Goal: Task Accomplishment & Management: Manage account settings

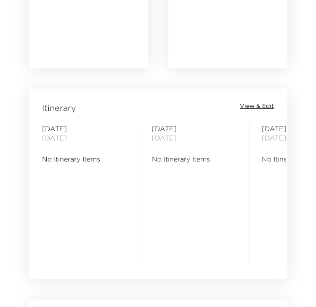
scroll to position [926, 0]
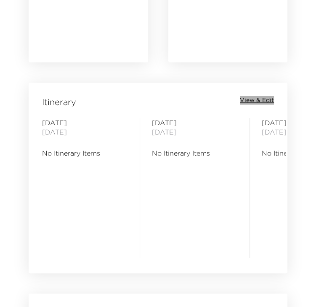
click at [267, 100] on span "View & Edit" at bounding box center [257, 100] width 34 height 8
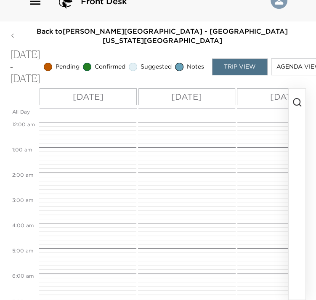
scroll to position [202, 0]
click at [299, 97] on icon "button" at bounding box center [297, 102] width 10 height 10
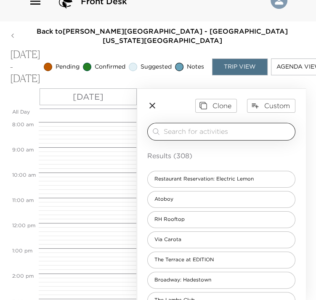
click at [204, 128] on input "search" at bounding box center [228, 132] width 128 height 10
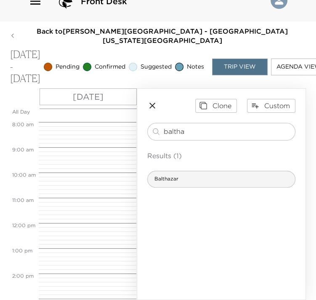
type input "baltha"
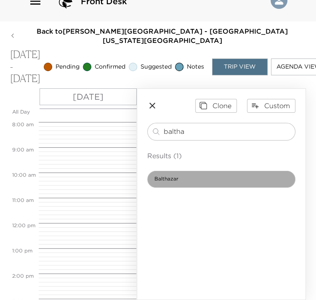
click at [171, 176] on span "Balthazar" at bounding box center [166, 179] width 37 height 7
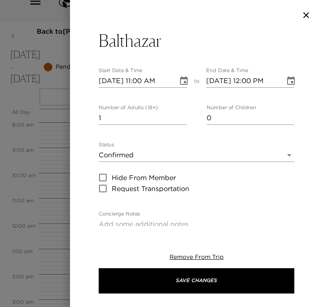
type textarea "Your reservation has been confirmed."
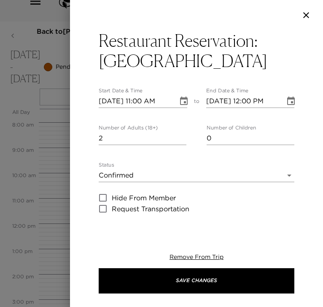
type input "2"
click at [180, 137] on input "2" at bounding box center [143, 137] width 88 height 13
click at [157, 172] on body "Front Desk Back to Dan Johnson Reservation - Park Avenue Place 33B New York - P…" at bounding box center [161, 134] width 323 height 307
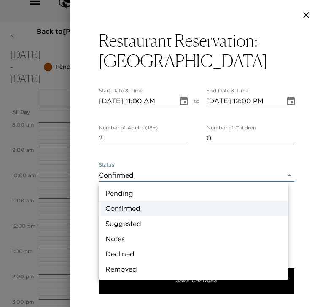
click at [115, 192] on li "Pending" at bounding box center [193, 192] width 189 height 15
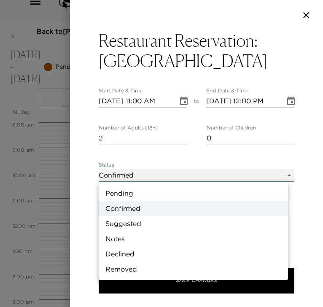
type input "Pending"
type textarea "Your concierge has received your request. Your itinerary will be updated once t…"
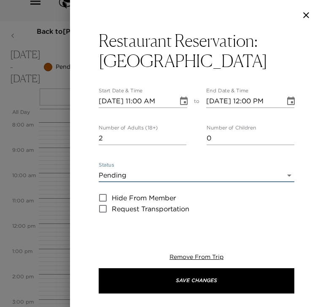
click at [139, 101] on input "11/07/2025 11:00 AM" at bounding box center [135, 100] width 73 height 13
click at [162, 102] on input "11/07/2025 12:00 AM" at bounding box center [135, 100] width 73 height 13
type input "11/07/2025 12:00 PM"
click at [243, 99] on input "11/07/2025 12:00 PM" at bounding box center [242, 100] width 73 height 13
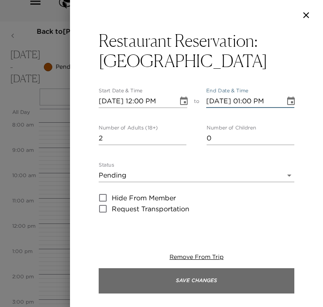
type input "11/07/2025 01:00 PM"
click at [124, 287] on button "Save Changes" at bounding box center [196, 280] width 195 height 25
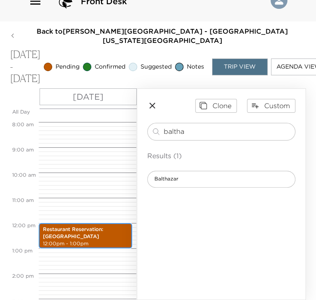
click at [93, 230] on p "Restaurant Reservation: Balthazar" at bounding box center [85, 233] width 85 height 14
click at [93, 231] on p "Restaurant Reservation: Balthazar" at bounding box center [85, 233] width 85 height 14
click at [88, 230] on p "Restaurant Reservation: Balthazar" at bounding box center [85, 233] width 85 height 14
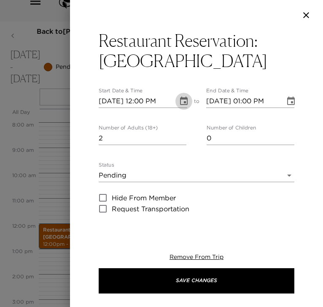
click at [179, 103] on icon "Choose date, selected date is Nov 7, 2025" at bounding box center [184, 101] width 10 height 10
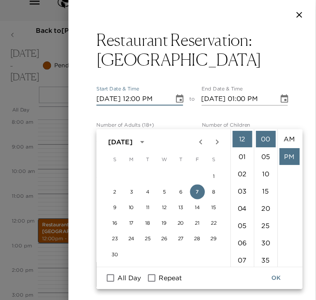
scroll to position [18, 0]
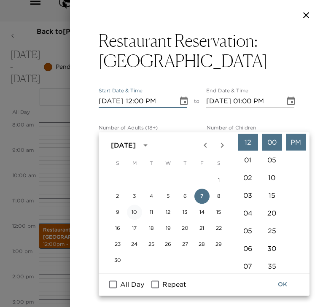
click at [136, 204] on button "10" at bounding box center [134, 211] width 15 height 15
type input "11/10/2025 12:00 PM"
type input "11/10/2025 01:00 PM"
click at [133, 282] on button "Save Changes" at bounding box center [196, 280] width 195 height 25
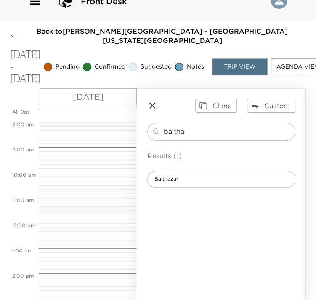
click at [155, 110] on icon "button" at bounding box center [152, 106] width 10 height 10
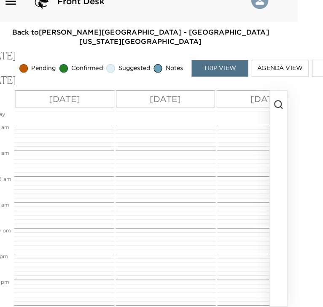
scroll to position [43, 0]
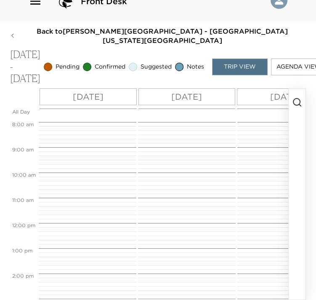
click at [301, 108] on button "button" at bounding box center [297, 194] width 17 height 211
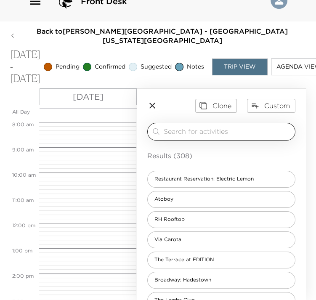
click at [215, 134] on input "search" at bounding box center [228, 132] width 128 height 10
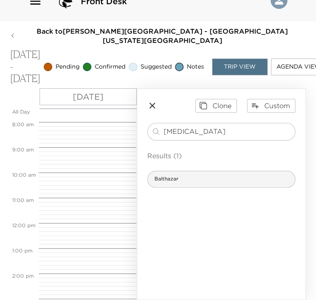
type input "bal"
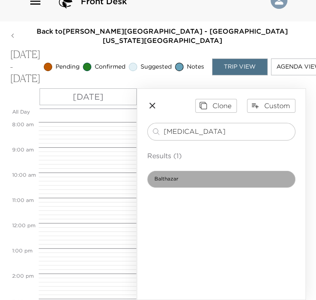
click at [243, 180] on div "Balthazar" at bounding box center [221, 179] width 148 height 17
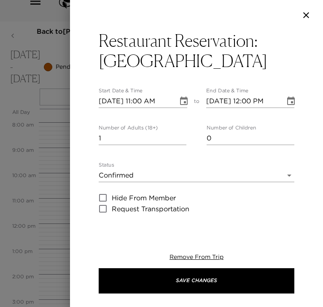
click at [183, 97] on icon "Choose date, selected date is Nov 7, 2025" at bounding box center [184, 100] width 8 height 8
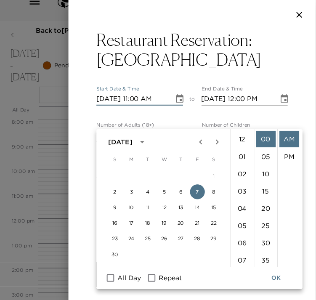
scroll to position [195, 0]
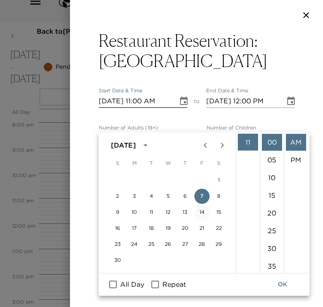
click at [200, 204] on button "14" at bounding box center [201, 211] width 15 height 15
type input "11/14/2025 11:00 AM"
type input "11/14/2025 12:00 PM"
click at [140, 100] on input "11/14/2025 11:00 AM" at bounding box center [135, 100] width 73 height 13
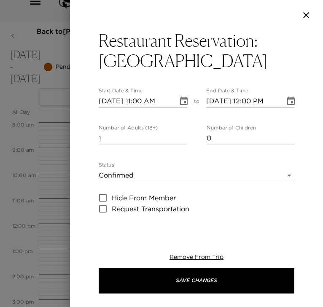
click at [141, 102] on input "11/14/2025 11:00 AM" at bounding box center [135, 100] width 73 height 13
type input "11/14/2025 12:30 PM"
type input "11/14/2025 01:30 PM"
type input "11/14/2025 12:30 PM"
click at [179, 135] on input "2" at bounding box center [143, 137] width 88 height 13
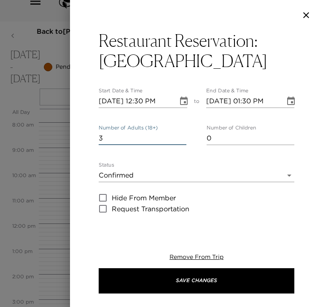
type input "3"
click at [179, 135] on input "3" at bounding box center [143, 137] width 88 height 13
click at [137, 168] on div "Status Confirmed Confirmed" at bounding box center [196, 172] width 195 height 20
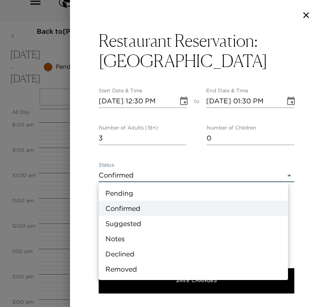
click at [128, 172] on body "Front Desk Back to Dan Johnson Reservation - Park Avenue Place 33B New York - P…" at bounding box center [161, 134] width 323 height 307
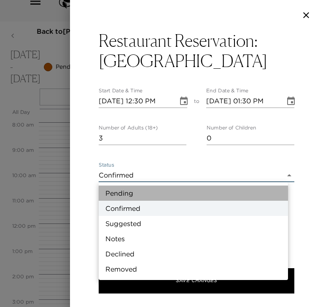
click at [120, 197] on li "Pending" at bounding box center [193, 192] width 189 height 15
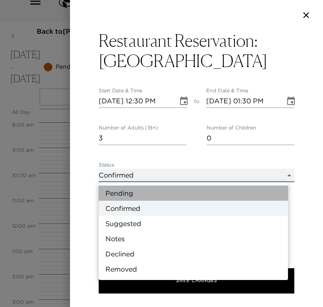
type input "Pending"
type textarea "Your concierge has received your request. Your itinerary will be updated once t…"
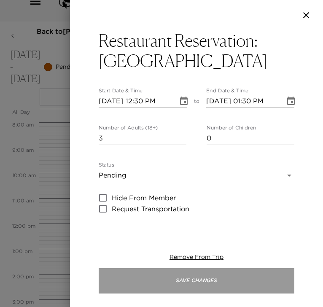
click at [155, 285] on button "Save Changes" at bounding box center [196, 280] width 195 height 25
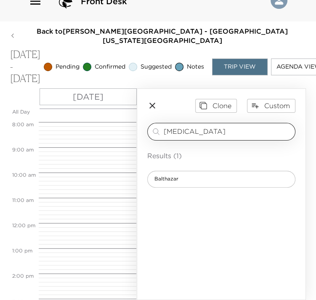
click at [188, 133] on input "bal" at bounding box center [228, 132] width 128 height 10
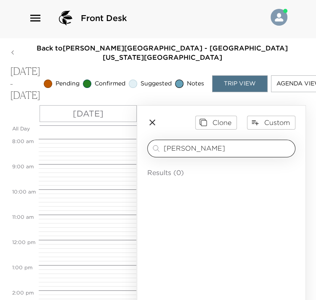
scroll to position [1, 0]
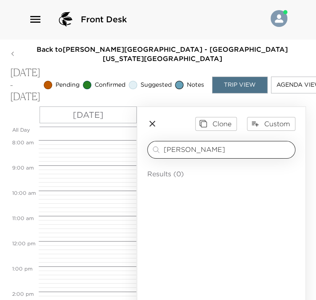
click at [189, 155] on input "robert" at bounding box center [228, 150] width 128 height 10
click at [188, 155] on input "robert" at bounding box center [228, 150] width 128 height 10
drag, startPoint x: 184, startPoint y: 174, endPoint x: 158, endPoint y: 172, distance: 25.4
click at [158, 155] on div "robert ​" at bounding box center [221, 150] width 141 height 10
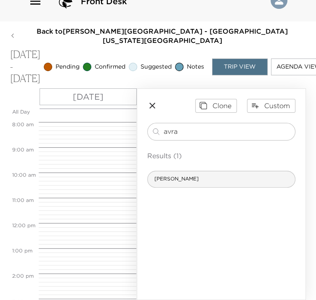
type input "avra"
click at [165, 176] on span "Avra Madison" at bounding box center [177, 179] width 58 height 7
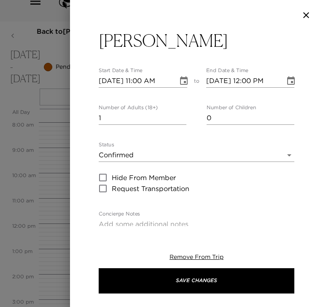
type textarea "$100"
click at [180, 78] on icon "Choose date, selected date is Nov 7, 2025" at bounding box center [184, 80] width 8 height 8
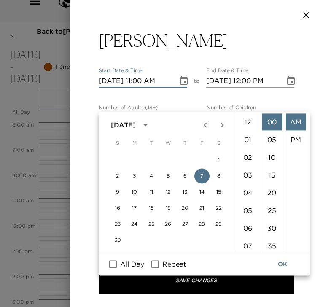
scroll to position [195, 0]
click at [152, 184] on button "11" at bounding box center [151, 191] width 15 height 15
type input "11/11/2025 11:00 AM"
type input "11/11/2025 12:00 PM"
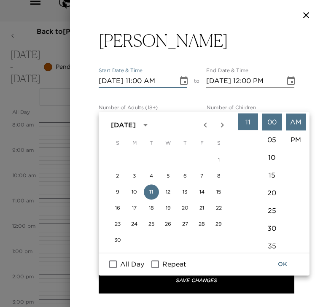
scroll to position [72, 0]
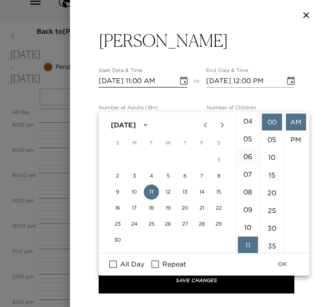
click at [246, 148] on li "06" at bounding box center [247, 156] width 20 height 17
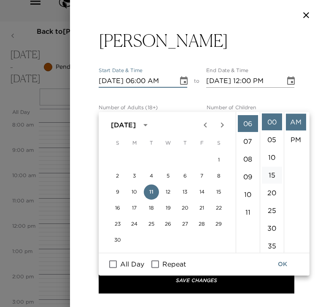
scroll to position [106, 0]
click at [267, 219] on li "30" at bounding box center [271, 227] width 20 height 17
click at [296, 131] on li "PM" at bounding box center [295, 139] width 20 height 17
type input "11/11/2025 06:30 PM"
type input "11/11/2025 07:30 PM"
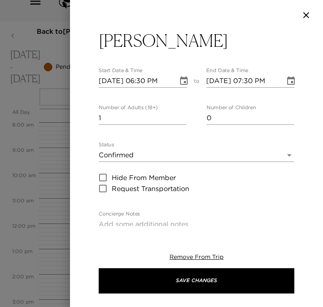
scroll to position [18, 0]
type input "2"
click at [181, 114] on input "2" at bounding box center [143, 117] width 88 height 13
click at [128, 154] on body "Front Desk Back to Dan Johnson Reservation - Park Avenue Place 33B New York - P…" at bounding box center [161, 134] width 323 height 307
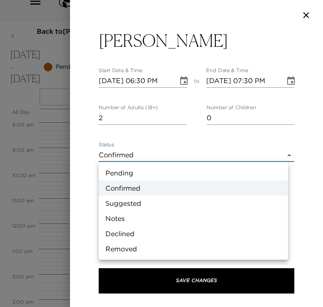
click at [112, 176] on li "Pending" at bounding box center [193, 172] width 189 height 15
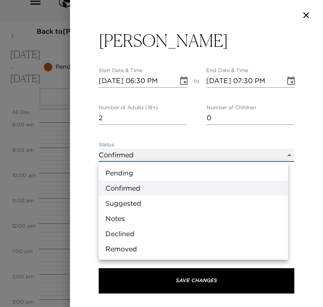
type input "Pending"
type textarea "Your concierge has received your request. Your itinerary will be updated once t…"
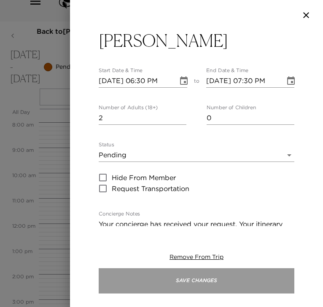
click at [133, 282] on button "Save Changes" at bounding box center [196, 280] width 195 height 25
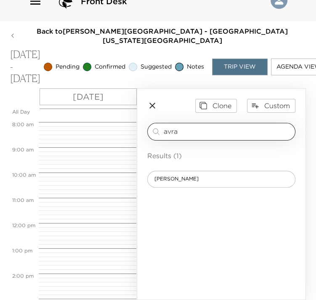
click at [182, 137] on div "avra ​" at bounding box center [221, 132] width 148 height 18
click at [179, 133] on input "avra" at bounding box center [228, 132] width 128 height 10
click at [178, 134] on input "avra" at bounding box center [228, 132] width 128 height 10
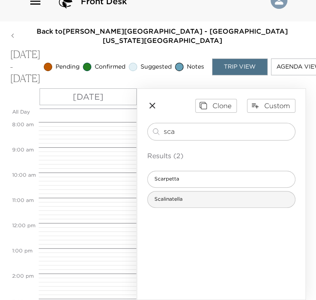
type input "sca"
click at [187, 202] on span "Scalinatella" at bounding box center [169, 199] width 42 height 7
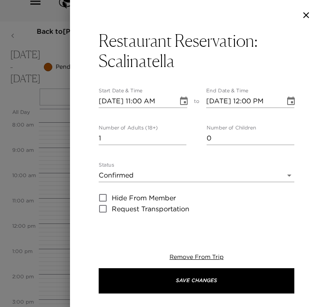
click at [109, 103] on input "11/07/2025 11:00 AM" at bounding box center [135, 100] width 73 height 13
type input "11/01/2025 11:00 AM"
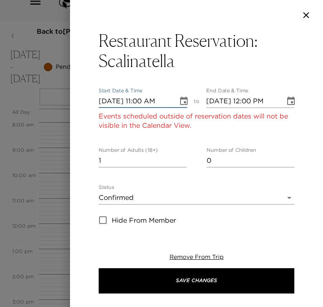
type input "11/01/2025 12:00 PM"
type input "11/13/2025 11:00 AM"
type input "11/13/2025 12:00 PM"
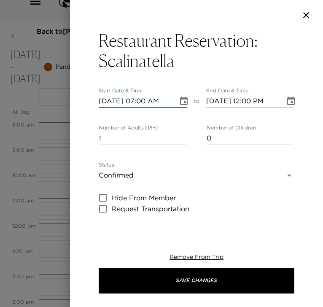
type input "11/13/2025 07:00 PM"
type input "11/13/2025 08:00 PM"
type input "11/13/2025 07:00 PM"
type input "2"
click at [181, 135] on input "2" at bounding box center [143, 137] width 88 height 13
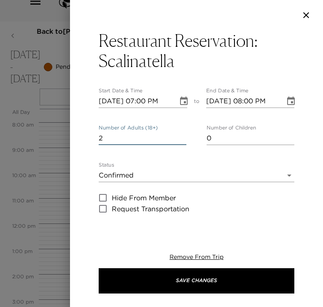
click at [138, 169] on body "Front Desk Back to Dan Johnson Reservation - Park Avenue Place 33B New York - P…" at bounding box center [161, 134] width 323 height 307
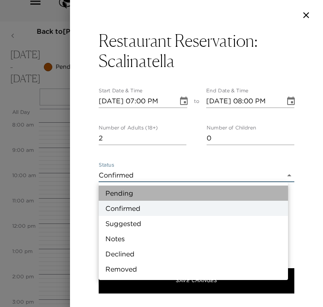
click at [110, 193] on li "Pending" at bounding box center [193, 192] width 189 height 15
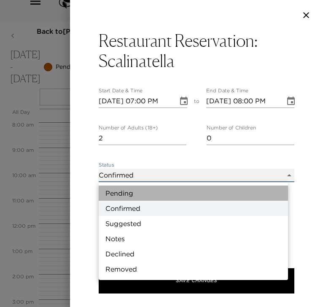
type input "Pending"
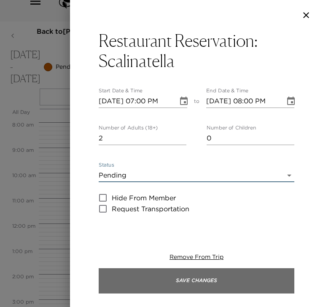
click at [104, 281] on button "Save Changes" at bounding box center [196, 280] width 195 height 25
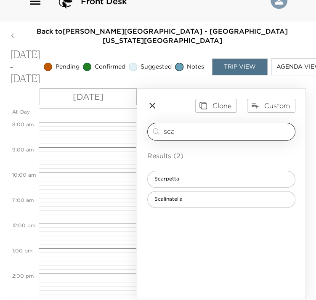
click at [209, 134] on input "sca" at bounding box center [228, 132] width 128 height 10
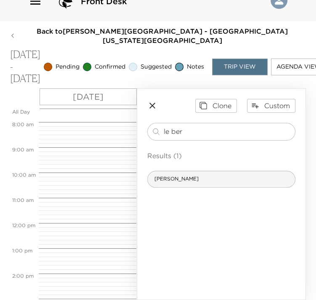
type input "le ber"
click at [224, 176] on div "Le Bernardin" at bounding box center [221, 179] width 148 height 17
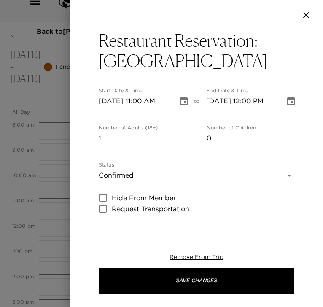
click at [179, 102] on icon "Choose date, selected date is Nov 7, 2025" at bounding box center [184, 101] width 10 height 10
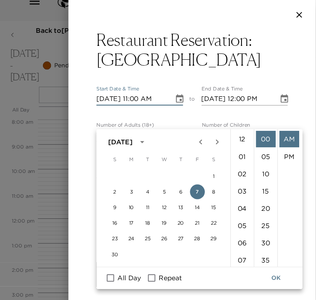
scroll to position [195, 0]
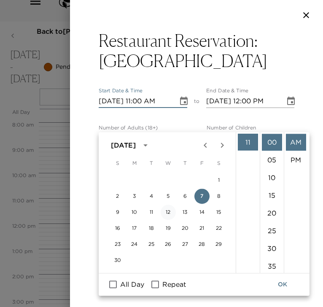
click at [168, 204] on button "12" at bounding box center [167, 211] width 15 height 15
type input "11/12/2025 11:00 AM"
type input "11/12/2025 12:00 PM"
click at [137, 99] on input "11/12/2025 11:00 AM" at bounding box center [135, 100] width 73 height 13
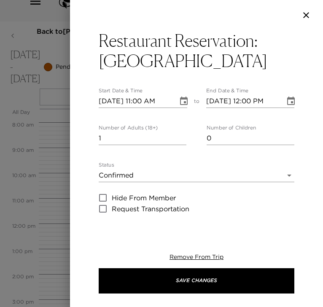
click at [140, 101] on input "11/12/2025 11:00 AM" at bounding box center [135, 100] width 73 height 13
type input "11/12/2025 06:00 PM"
type input "11/12/2025 07:00 PM"
type input "11/12/2025 06:00 PM"
type input "2"
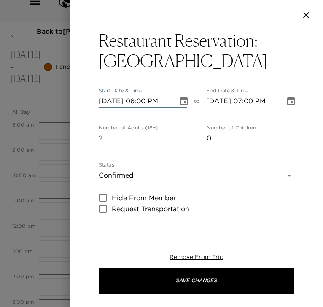
click at [178, 134] on input "2" at bounding box center [143, 137] width 88 height 13
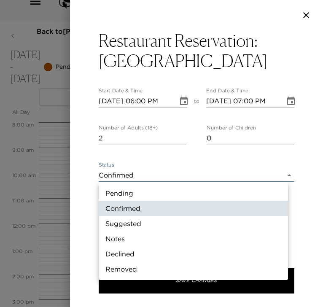
click at [137, 170] on body "Front Desk Back to Dan Johnson Reservation - Park Avenue Place 33B New York - P…" at bounding box center [161, 134] width 323 height 307
click at [119, 191] on li "Pending" at bounding box center [193, 192] width 189 height 15
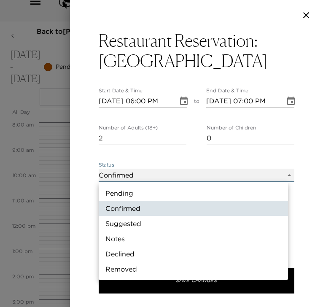
type input "Pending"
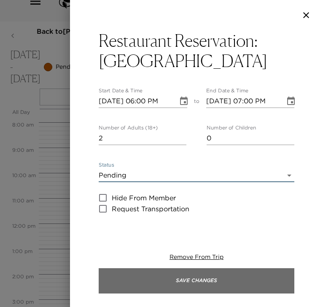
click at [119, 285] on button "Save Changes" at bounding box center [196, 280] width 195 height 25
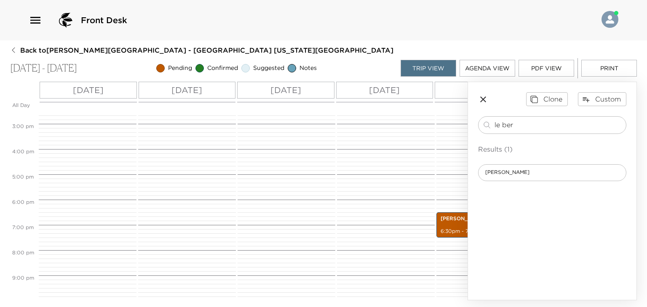
scroll to position [413, 0]
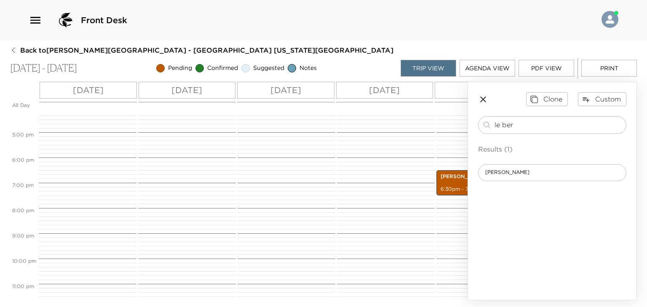
click at [483, 96] on icon "button" at bounding box center [483, 99] width 10 height 10
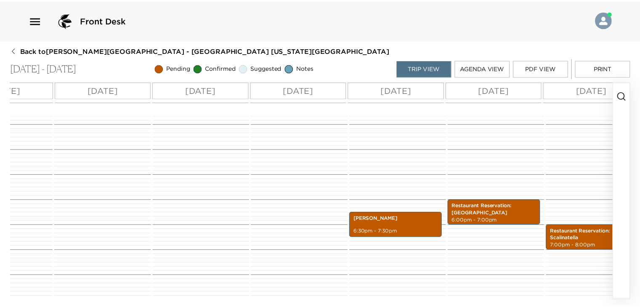
scroll to position [0, 0]
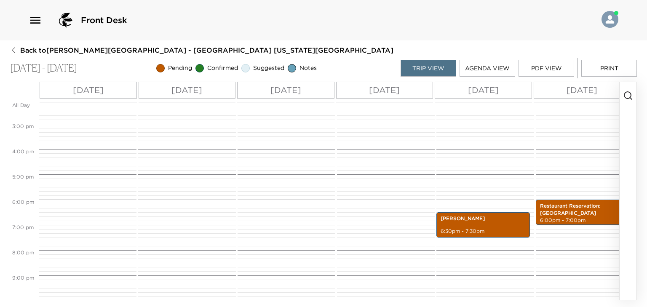
click at [30, 22] on icon "button" at bounding box center [35, 20] width 10 height 7
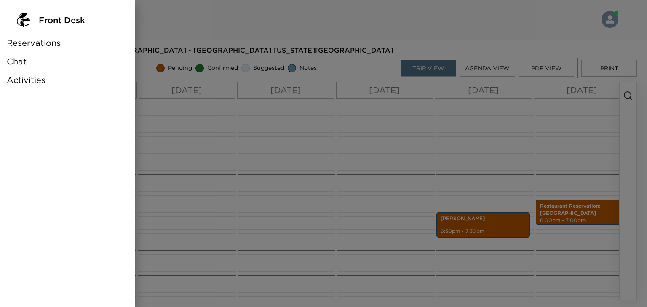
click at [34, 84] on span "Activities" at bounding box center [26, 80] width 39 height 12
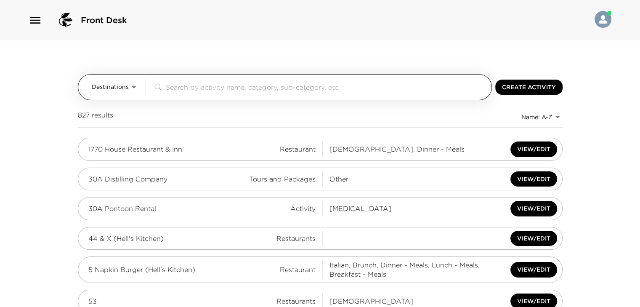
click at [111, 86] on span "Destinations" at bounding box center [110, 87] width 37 height 8
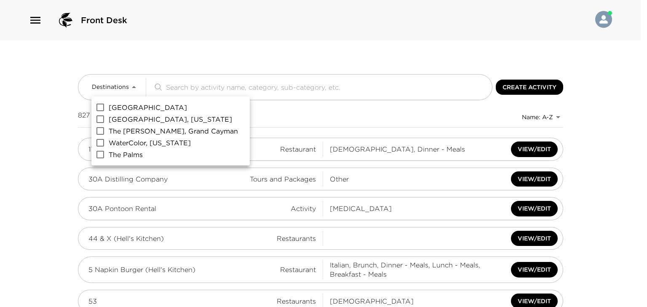
click at [101, 109] on input "Park Avenue Place" at bounding box center [100, 107] width 17 height 12
checkbox input "true"
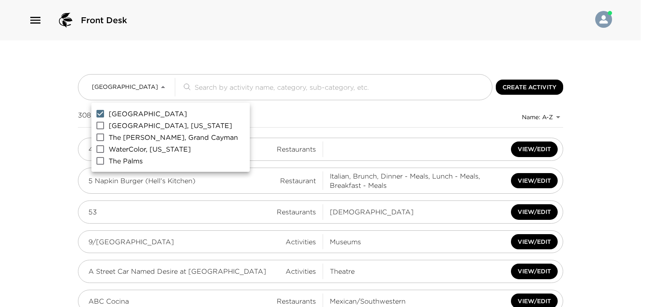
click at [242, 92] on div at bounding box center [323, 153] width 647 height 307
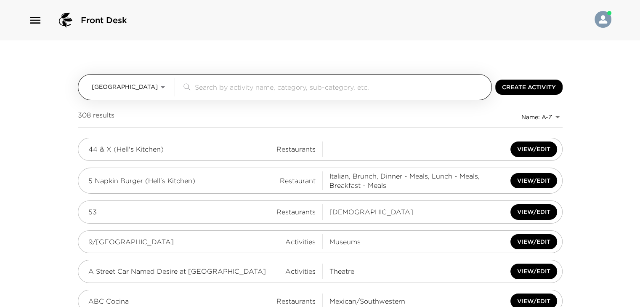
click at [244, 91] on input "search" at bounding box center [341, 87] width 293 height 10
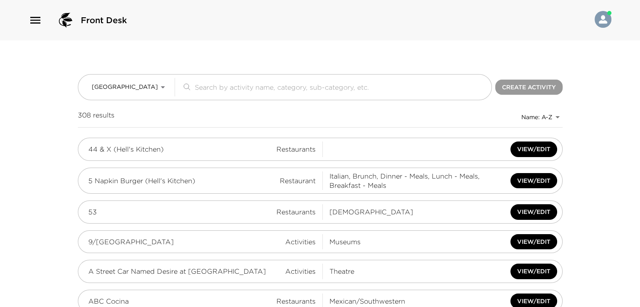
click at [544, 95] on button "Create Activity" at bounding box center [529, 88] width 67 height 16
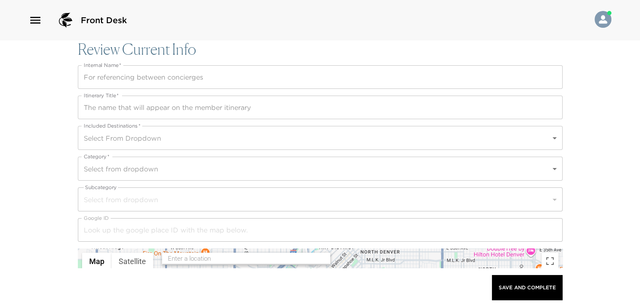
click at [187, 77] on input "Internal Name   *" at bounding box center [320, 77] width 485 height 24
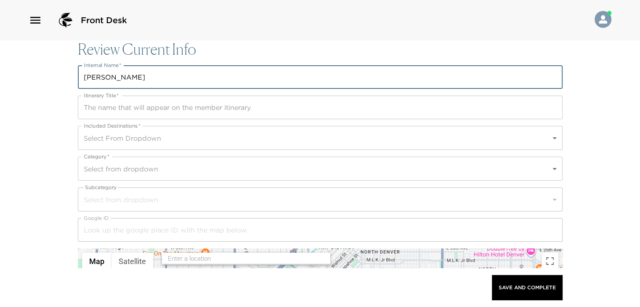
type input "Robert"
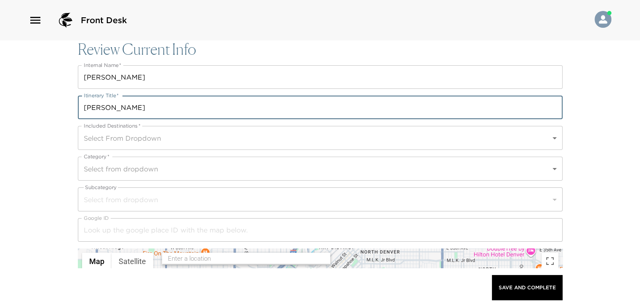
type input "Robert"
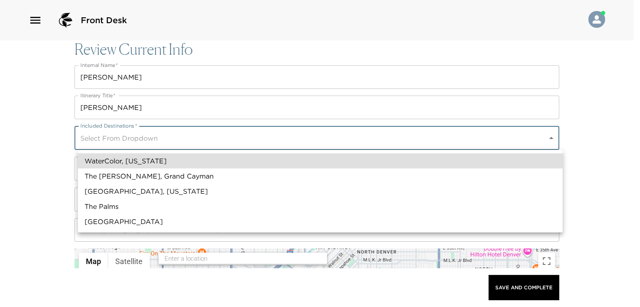
click at [165, 137] on body "Front Desk Review Current Info Internal Name   * Robert Internal Name   * Itine…" at bounding box center [320, 153] width 640 height 307
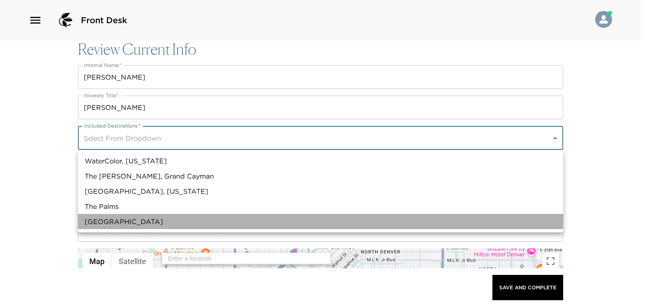
click at [89, 223] on li "Park Avenue Place" at bounding box center [320, 221] width 485 height 15
type input "a0n70000004Gg9ZAAS"
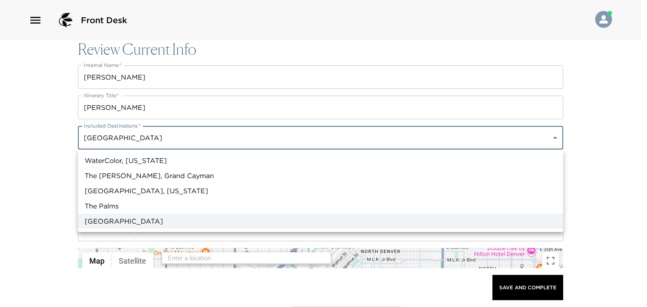
click at [646, 162] on div at bounding box center [323, 153] width 647 height 307
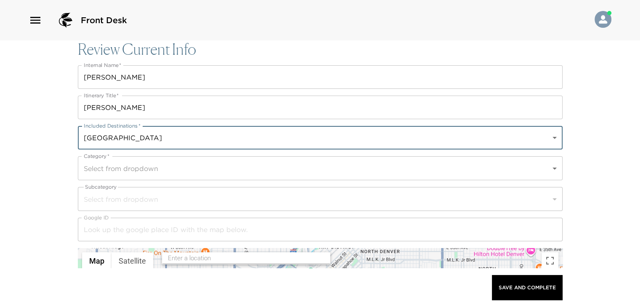
click at [152, 171] on body "Front Desk Review Current Info Internal Name   * Robert Internal Name   * Itine…" at bounding box center [320, 153] width 640 height 307
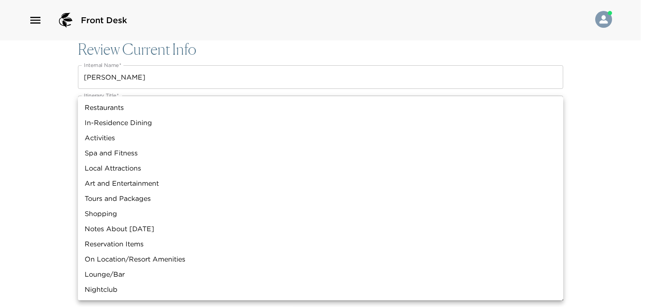
click at [112, 111] on li "Restaurants" at bounding box center [320, 107] width 485 height 15
type input "Restaurants"
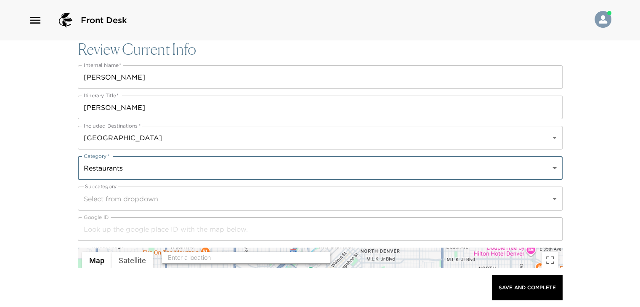
click at [106, 197] on body "Front Desk Review Current Info Internal Name   * Robert Internal Name   * Itine…" at bounding box center [320, 153] width 640 height 307
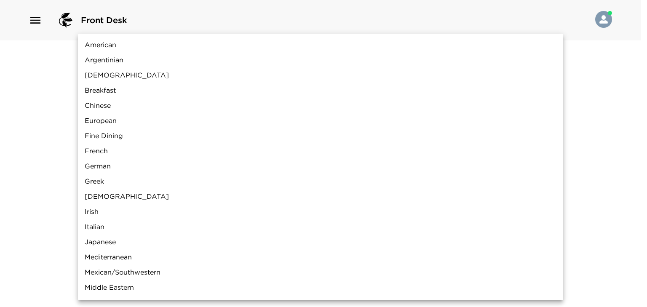
click at [109, 47] on li "American" at bounding box center [320, 44] width 485 height 15
type input "American"
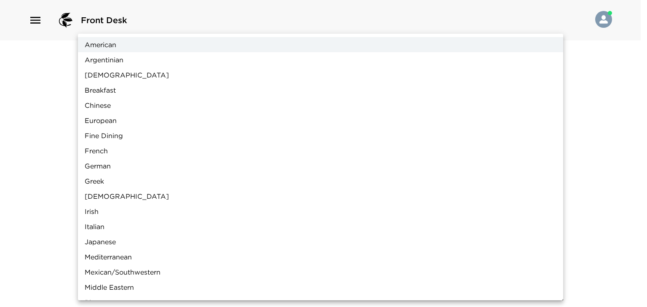
click at [57, 174] on div at bounding box center [323, 153] width 647 height 307
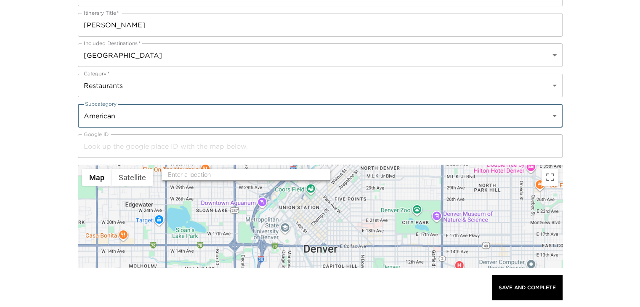
scroll to position [84, 0]
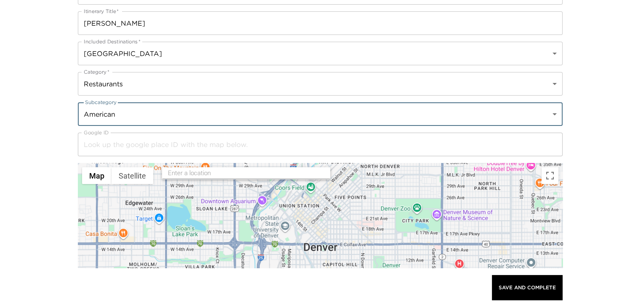
click at [221, 172] on input "text" at bounding box center [246, 173] width 157 height 13
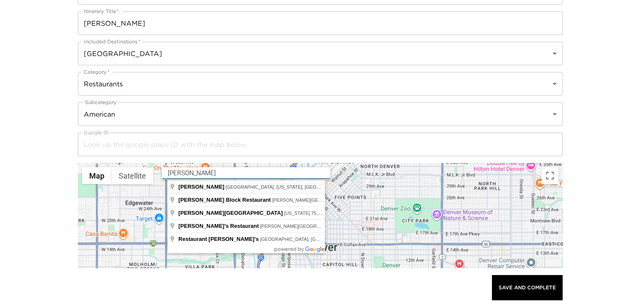
type input "ROBERT, Columbus Circle, New York, NY, USA"
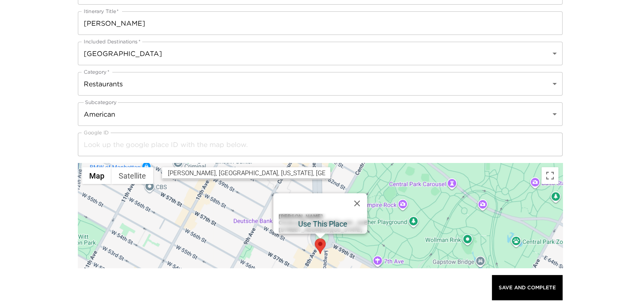
click at [294, 220] on div "ROBERT ChIJbxudM_ZYwokRNZbwXK-_GzE 2 Columbus Cir, New York, NY 10019, USA" at bounding box center [322, 223] width 89 height 20
type input "ChIJbxudM_ZYwokRNZbwXK-_GzE"
type input "ROBERT"
type input "https://robertnyc.com/"
type input "(212) 299-7730"
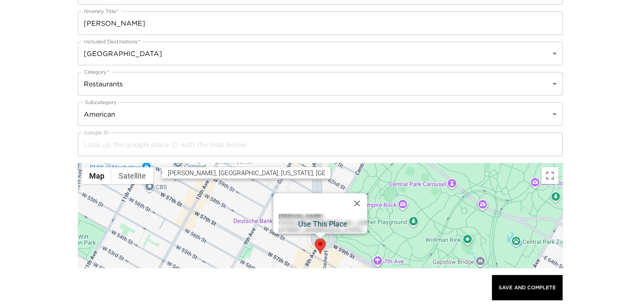
type input "2 Columbus Circle"
type input "New York"
type input "United States"
type input "40.767438"
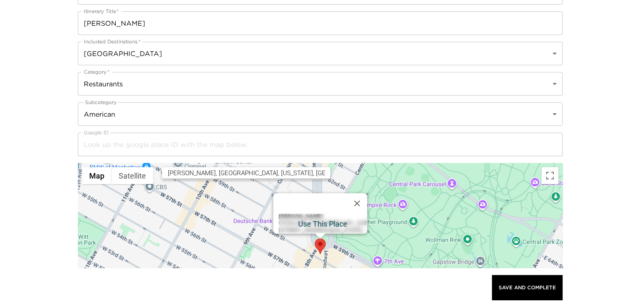
type input "-73.9819871"
type textarea "Monday: 12:00 – 10:00 PM Tuesday: 12:00 – 10:00 PM Wednesday: 12:00 – 10:00 PM …"
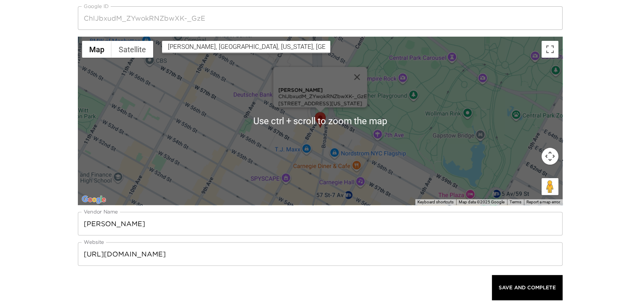
scroll to position [337, 0]
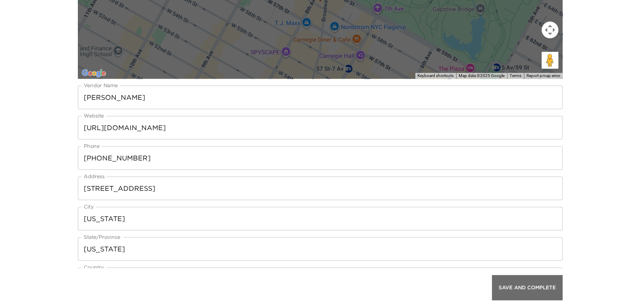
click at [501, 278] on button "Save And Complete" at bounding box center [527, 287] width 71 height 25
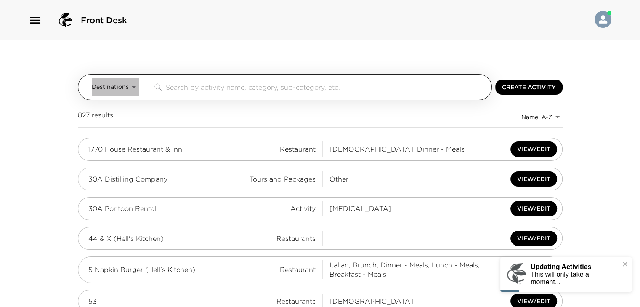
click at [119, 88] on span "Destinations" at bounding box center [110, 87] width 37 height 8
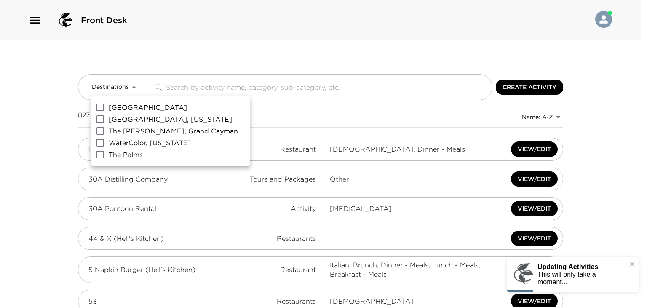
click at [44, 63] on div at bounding box center [323, 153] width 647 height 307
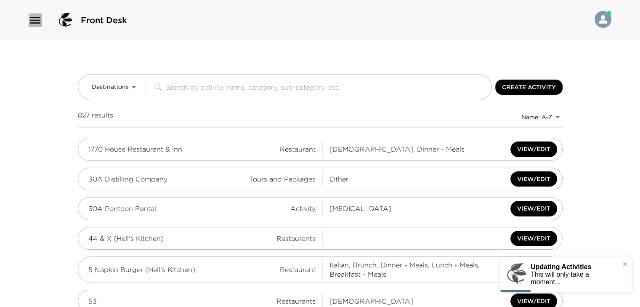
click at [35, 20] on icon "button" at bounding box center [35, 20] width 10 height 7
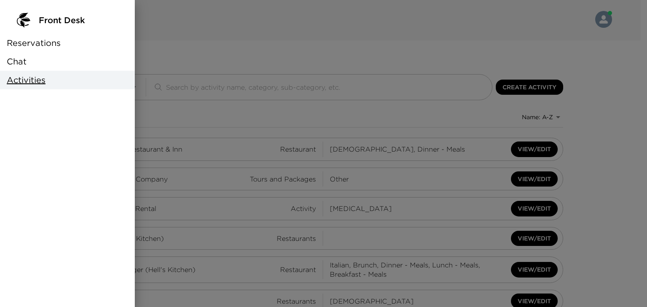
click at [40, 43] on span "Reservations" at bounding box center [34, 43] width 54 height 12
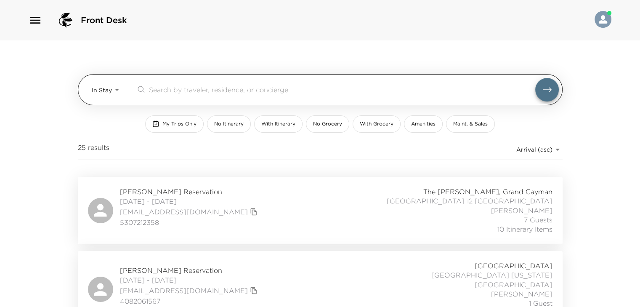
click at [96, 83] on body "Front Desk In Stay In-Stay ​ My Trips Only No Itinerary With Itinerary No Groce…" at bounding box center [320, 153] width 640 height 307
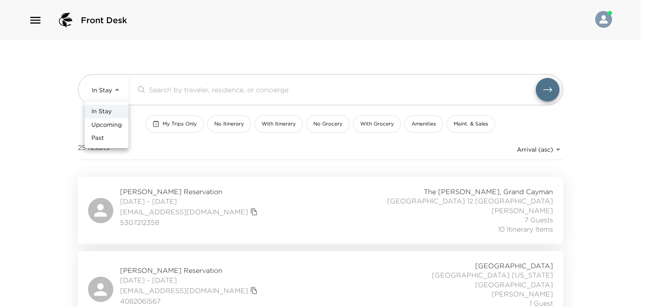
click at [115, 130] on li "Upcoming" at bounding box center [107, 124] width 44 height 13
type input "Upcoming"
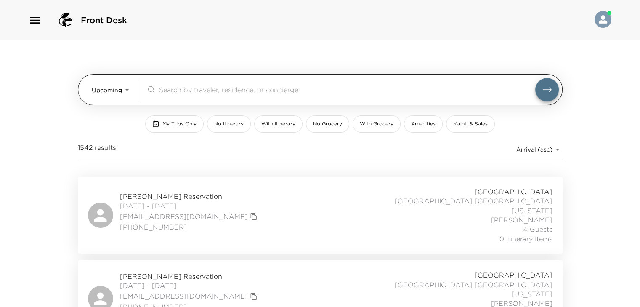
click at [227, 91] on input "search" at bounding box center [347, 90] width 376 height 10
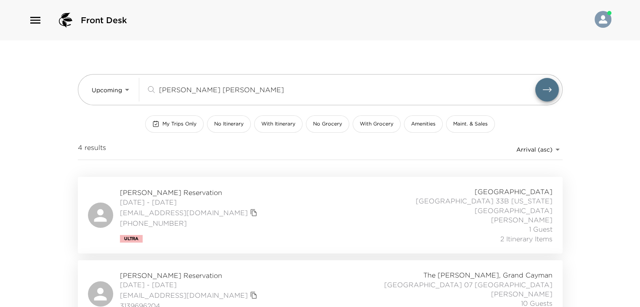
type input "dan jo"
click at [197, 197] on span "11/07/2025 - 11/16/2025" at bounding box center [190, 201] width 140 height 9
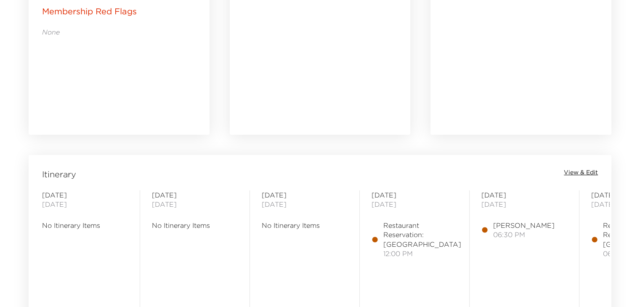
scroll to position [632, 0]
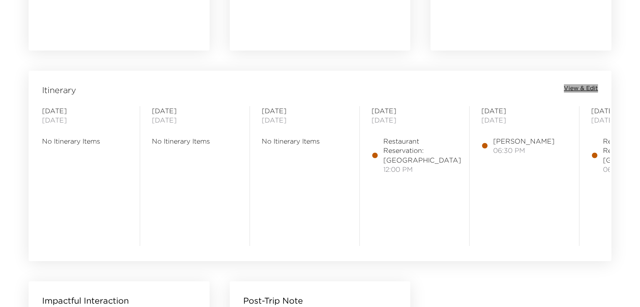
click at [591, 89] on span "View & Edit" at bounding box center [581, 88] width 34 height 8
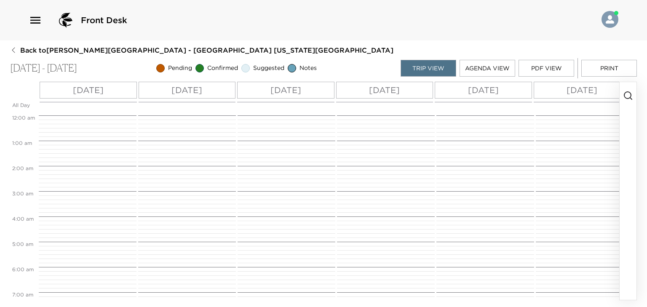
scroll to position [303, 0]
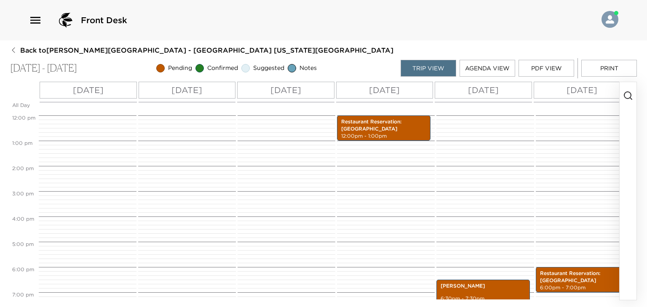
click at [629, 95] on icon "button" at bounding box center [628, 96] width 10 height 10
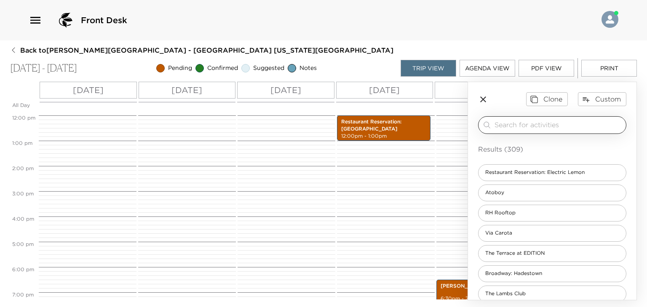
click at [602, 123] on input "search" at bounding box center [558, 125] width 128 height 10
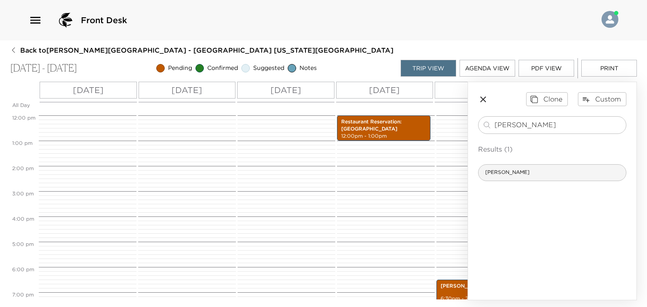
type input "robert"
click at [591, 180] on div "Robert" at bounding box center [552, 172] width 148 height 17
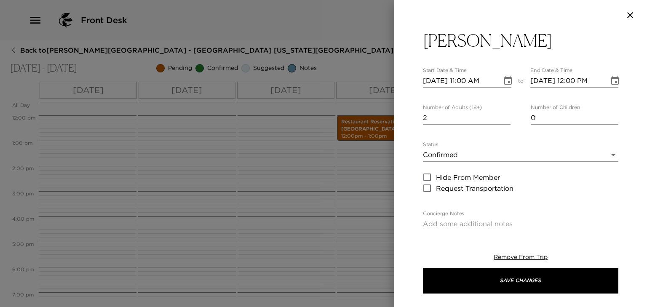
type input "2"
click at [503, 115] on input "2" at bounding box center [467, 117] width 88 height 13
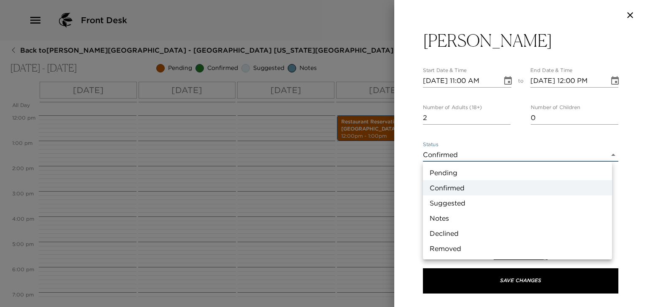
click at [462, 149] on body "Front Desk Back to Dan Johnson Reservation - Park Avenue Place 33B New York - P…" at bounding box center [323, 153] width 647 height 307
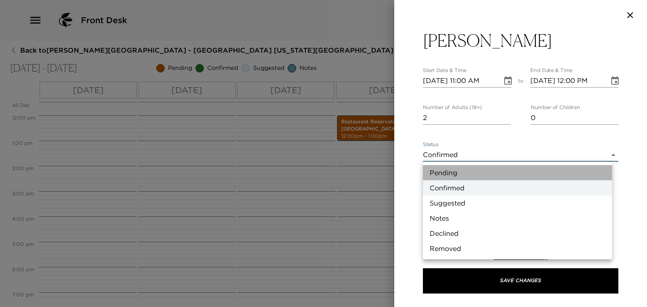
click at [435, 171] on li "Pending" at bounding box center [517, 172] width 189 height 15
type input "Pending"
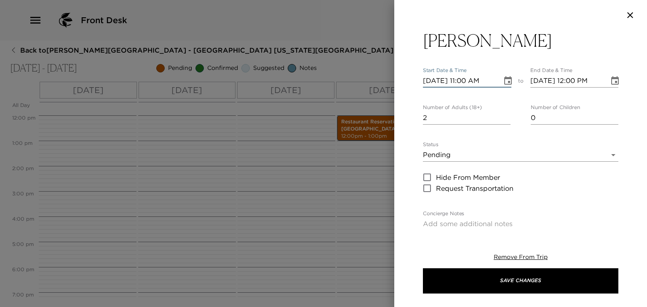
click at [463, 79] on input "11/07/2025 11:00 AM" at bounding box center [459, 80] width 73 height 13
type input "11/07/2025 12:30 PM"
type input "11/07/2025 01:30 PM"
type input "11/07/2025 12:30 PM"
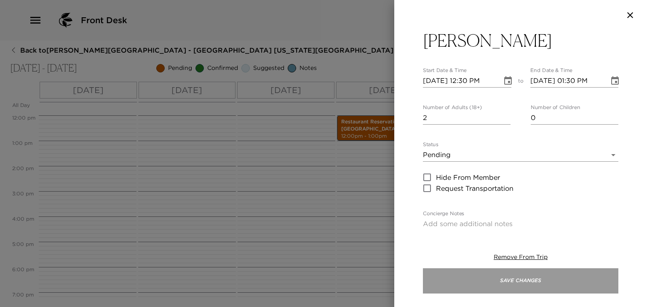
click at [440, 285] on button "Save Changes" at bounding box center [520, 280] width 195 height 25
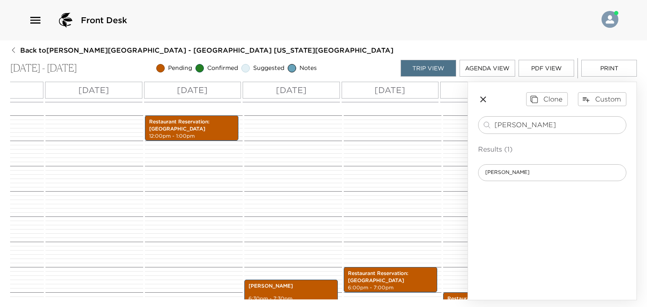
scroll to position [345, 0]
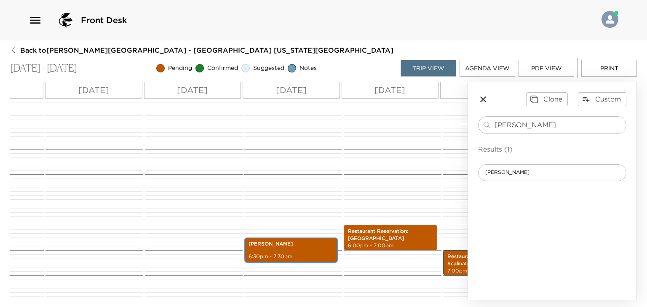
click at [311, 245] on p "Avra Madison" at bounding box center [290, 243] width 85 height 7
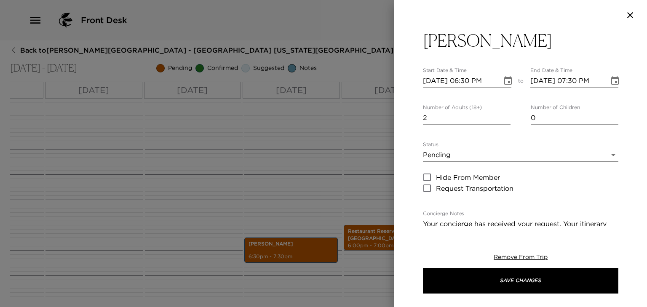
click at [470, 148] on body "Front Desk Back to Dan Johnson Reservation - Park Avenue Place 33B New York - P…" at bounding box center [323, 153] width 647 height 307
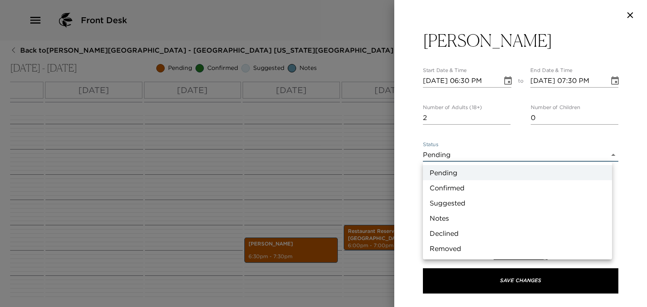
click at [447, 192] on li "Confirmed" at bounding box center [517, 187] width 189 height 15
type input "Confirmed"
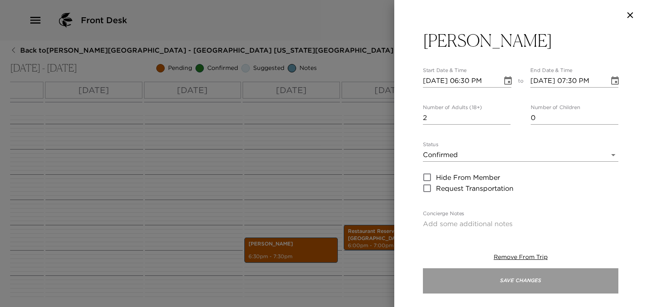
click at [490, 280] on button "Save Changes" at bounding box center [520, 280] width 195 height 25
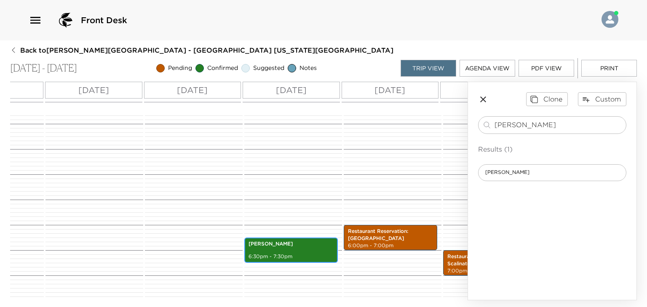
click at [293, 245] on p "Avra Madison" at bounding box center [290, 243] width 85 height 7
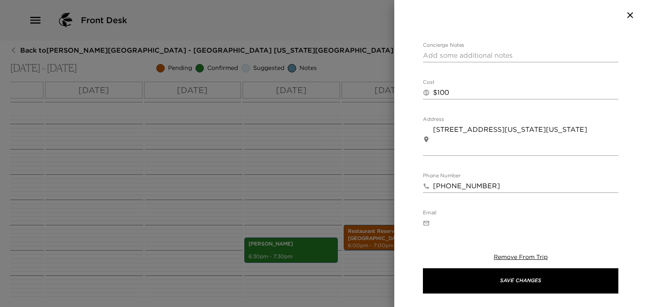
scroll to position [211, 0]
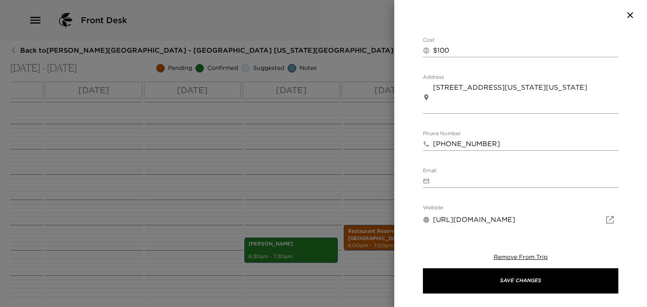
drag, startPoint x: 162, startPoint y: 218, endPoint x: 279, endPoint y: 201, distance: 117.8
click at [164, 217] on div at bounding box center [323, 153] width 647 height 307
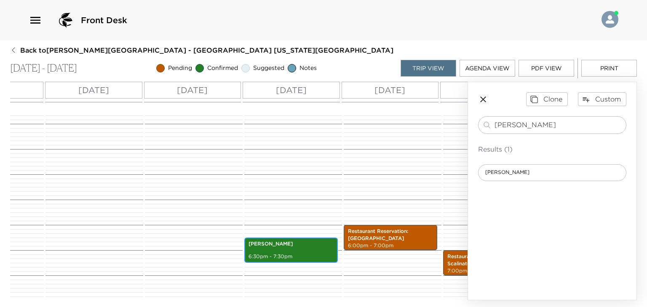
click at [284, 245] on p "Avra Madison" at bounding box center [290, 243] width 85 height 7
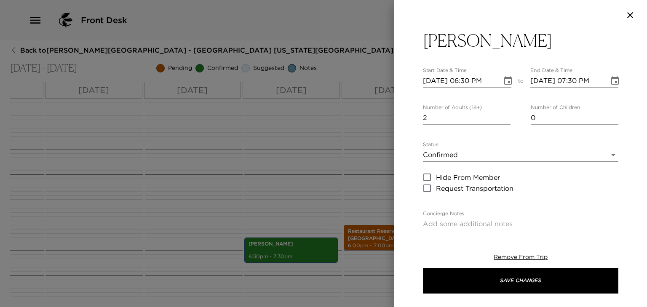
click at [432, 149] on body "Front Desk Back to Dan Johnson Reservation - Park Avenue Place 33B New York - P…" at bounding box center [323, 153] width 647 height 307
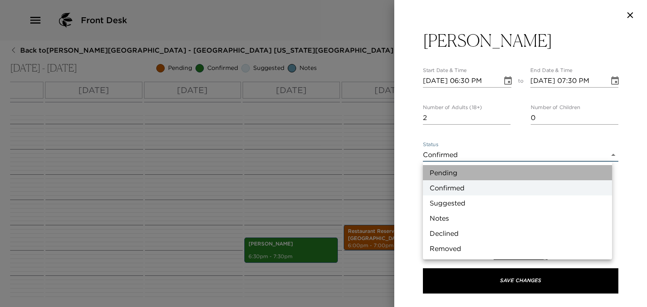
click at [435, 175] on li "Pending" at bounding box center [517, 172] width 189 height 15
type input "Pending"
type textarea "Your concierge has received your request. Your itinerary will be updated once t…"
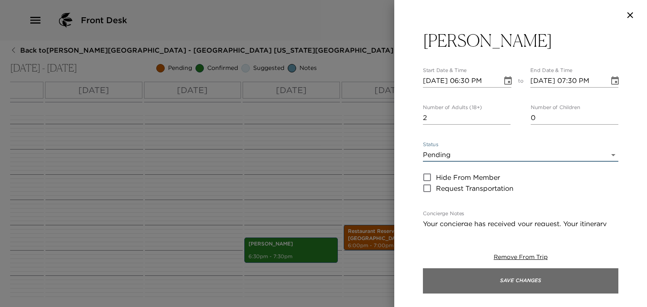
click at [454, 284] on button "Save Changes" at bounding box center [520, 280] width 195 height 25
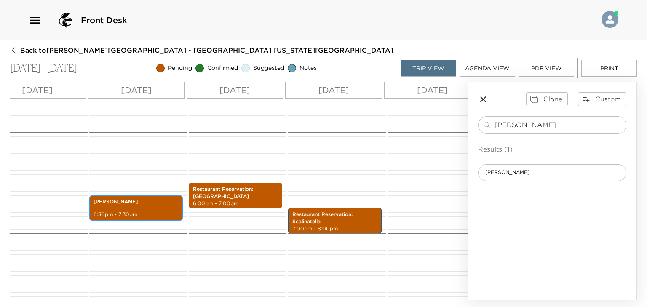
scroll to position [0, 304]
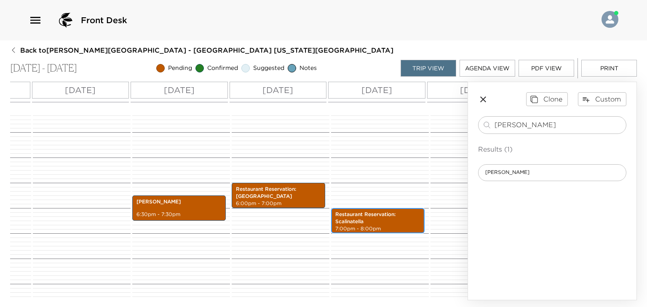
click at [385, 223] on p "Restaurant Reservation: Scalinatella" at bounding box center [377, 218] width 85 height 14
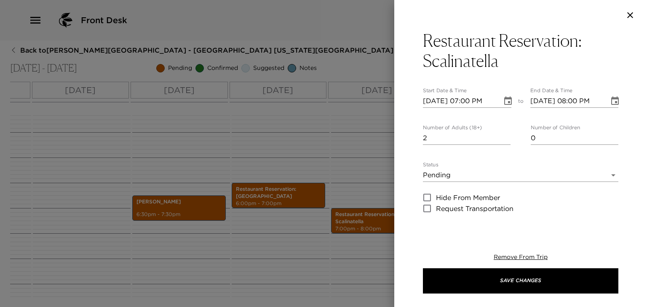
click at [457, 165] on div "Status Pending Pending" at bounding box center [520, 172] width 195 height 20
click at [451, 174] on body "Front Desk Back to Dan Johnson Reservation - Park Avenue Place 33B New York - P…" at bounding box center [323, 153] width 647 height 307
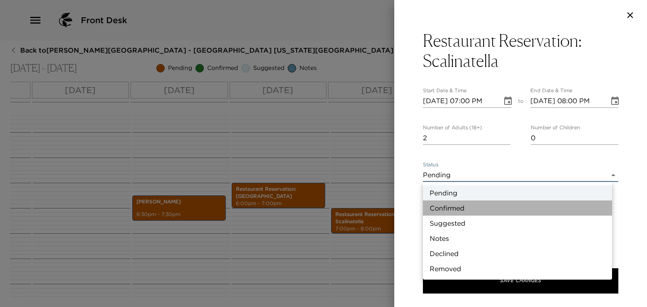
click at [437, 207] on li "Confirmed" at bounding box center [517, 207] width 189 height 15
type input "Confirmed"
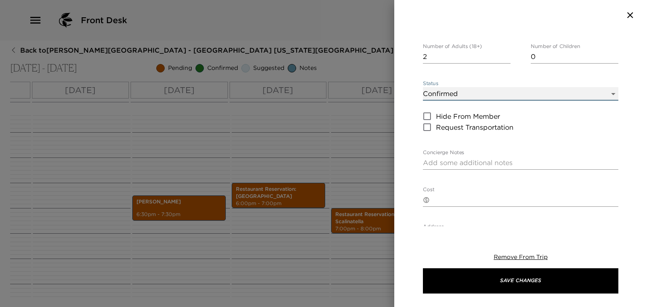
scroll to position [84, 0]
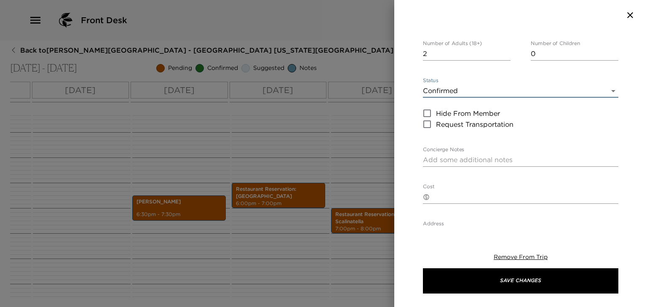
click at [454, 162] on textarea "Concierge Notes" at bounding box center [520, 160] width 195 height 10
type textarea "C"
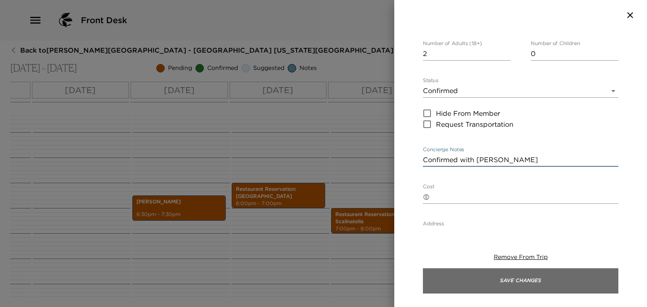
type textarea "Confirmed with Jenny"
click at [506, 281] on button "Save Changes" at bounding box center [520, 280] width 195 height 25
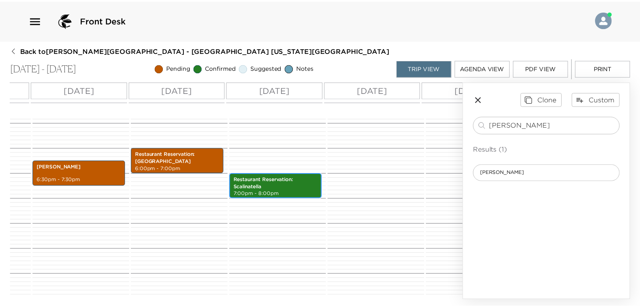
scroll to position [0, 400]
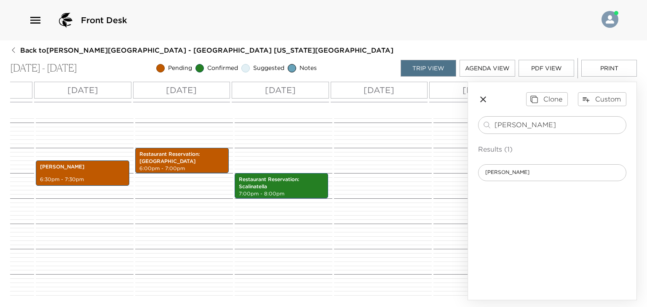
click at [11, 52] on icon "button" at bounding box center [13, 50] width 7 height 7
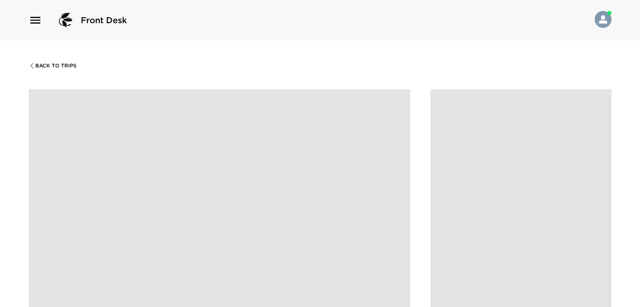
click at [54, 69] on div "Back To Trips" at bounding box center [320, 193] width 640 height 307
click at [40, 66] on span "Back To Trips" at bounding box center [55, 66] width 41 height 6
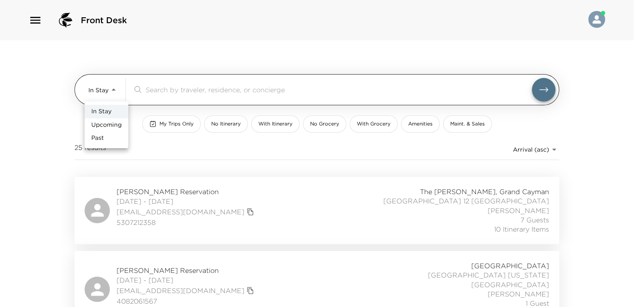
click at [93, 94] on body "Front Desk In Stay In-Stay ​ My Trips Only No Itinerary With Itinerary No Groce…" at bounding box center [320, 153] width 640 height 307
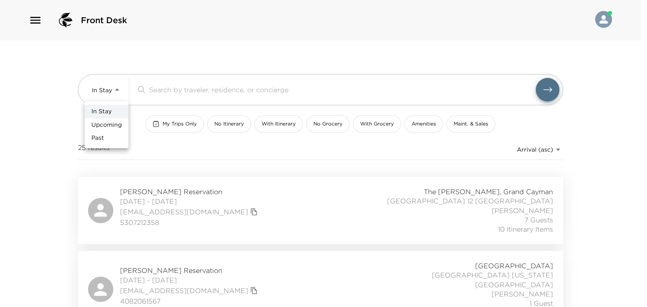
drag, startPoint x: 98, startPoint y: 123, endPoint x: 125, endPoint y: 125, distance: 27.0
click at [98, 123] on span "Upcoming" at bounding box center [106, 125] width 30 height 8
type input "Upcoming"
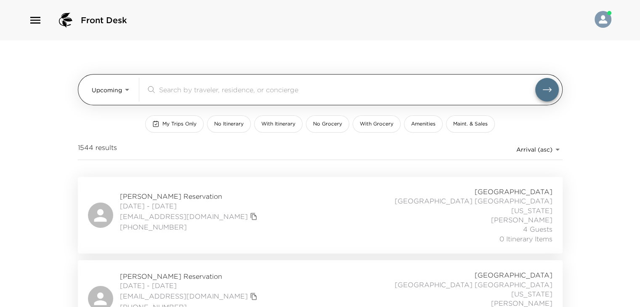
click at [175, 94] on div "​" at bounding box center [352, 90] width 413 height 24
click at [179, 91] on input "search" at bounding box center [347, 90] width 376 height 10
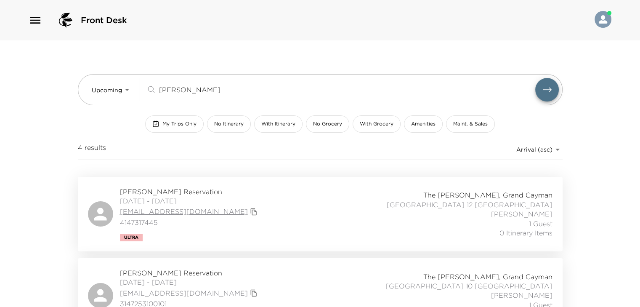
scroll to position [42, 0]
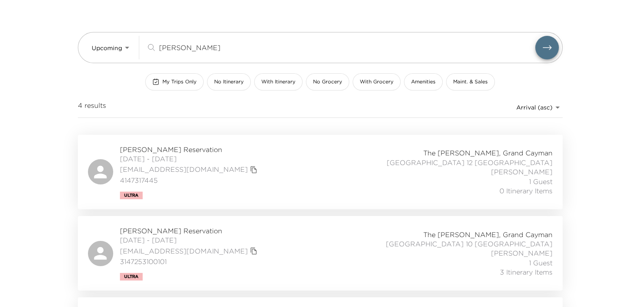
type input "freeman"
click at [181, 235] on span "12/03/2025 - 12/07/2025" at bounding box center [190, 239] width 140 height 9
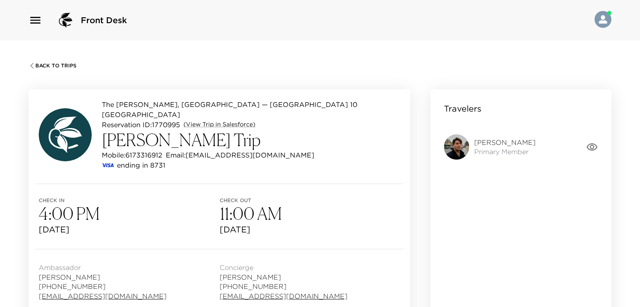
scroll to position [632, 0]
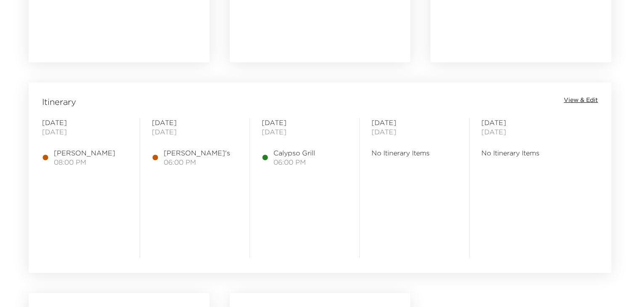
scroll to position [632, 0]
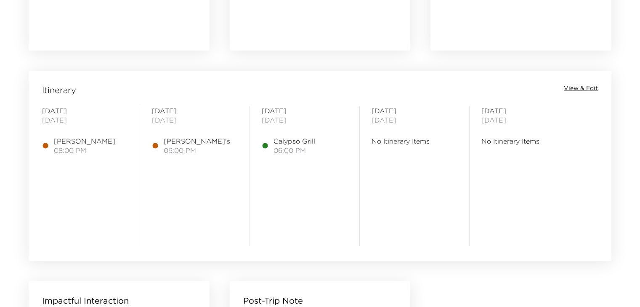
click at [577, 87] on span "View & Edit" at bounding box center [581, 88] width 34 height 8
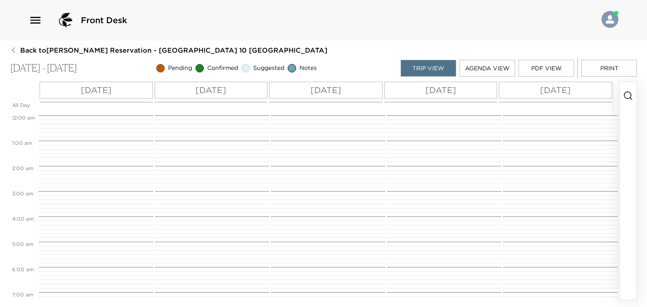
scroll to position [416, 0]
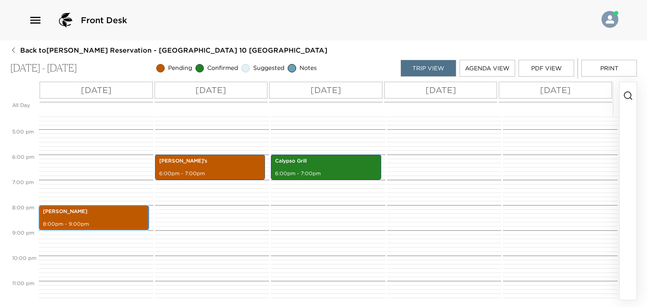
click at [97, 211] on p "[PERSON_NAME]" at bounding box center [94, 211] width 102 height 7
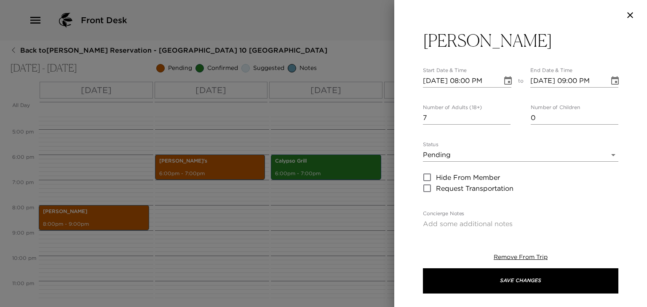
click at [264, 101] on div at bounding box center [323, 153] width 647 height 307
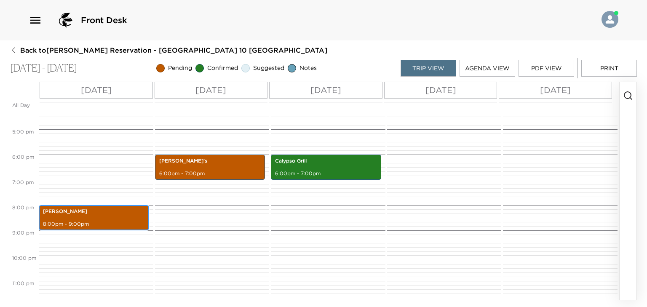
click at [80, 210] on p "[PERSON_NAME]" at bounding box center [94, 211] width 102 height 7
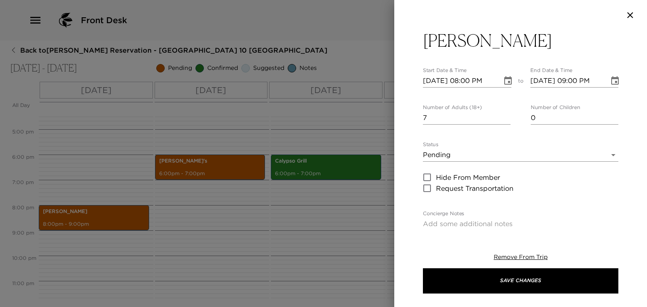
click at [458, 155] on body "Front Desk Back to [PERSON_NAME] Reservation - [GEOGRAPHIC_DATA] 10 [GEOGRAPHIC…" at bounding box center [323, 153] width 647 height 307
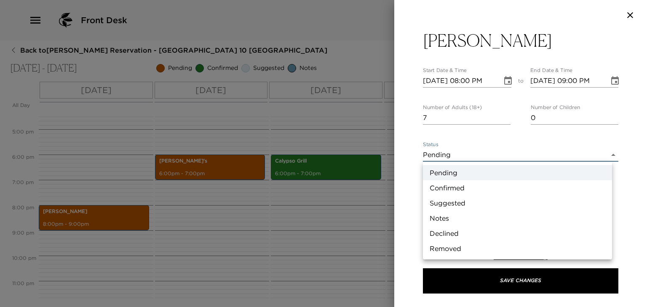
click at [448, 173] on li "Pending" at bounding box center [517, 172] width 189 height 15
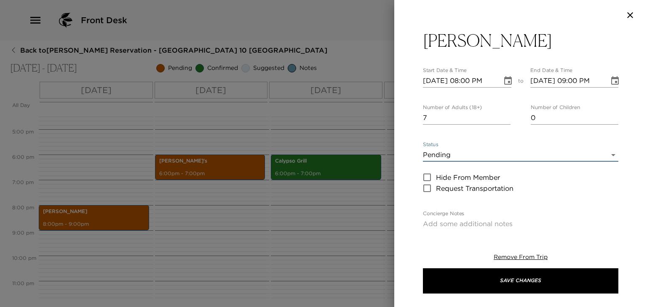
click at [443, 153] on body "Front Desk Back to [PERSON_NAME] Reservation - [GEOGRAPHIC_DATA] 10 [GEOGRAPHIC…" at bounding box center [323, 153] width 647 height 307
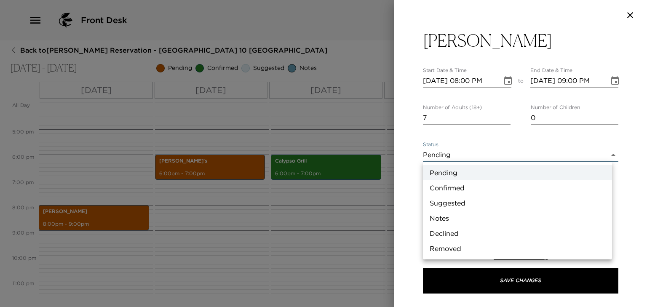
click at [441, 188] on li "Confirmed" at bounding box center [517, 187] width 189 height 15
type input "Confirmed"
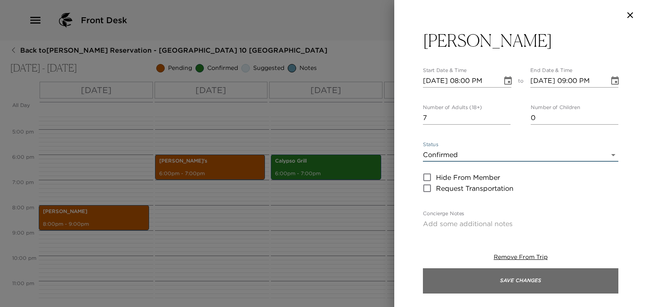
click at [445, 276] on button "Save Changes" at bounding box center [520, 280] width 195 height 25
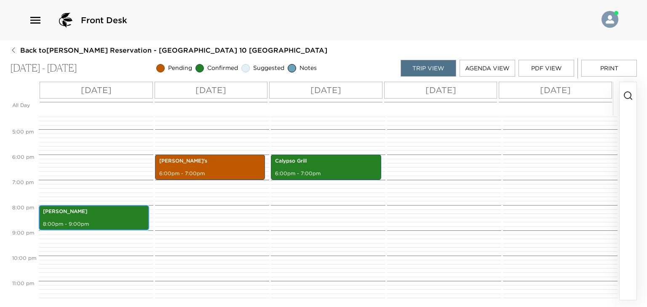
scroll to position [373, 0]
